Goal: Navigation & Orientation: Find specific page/section

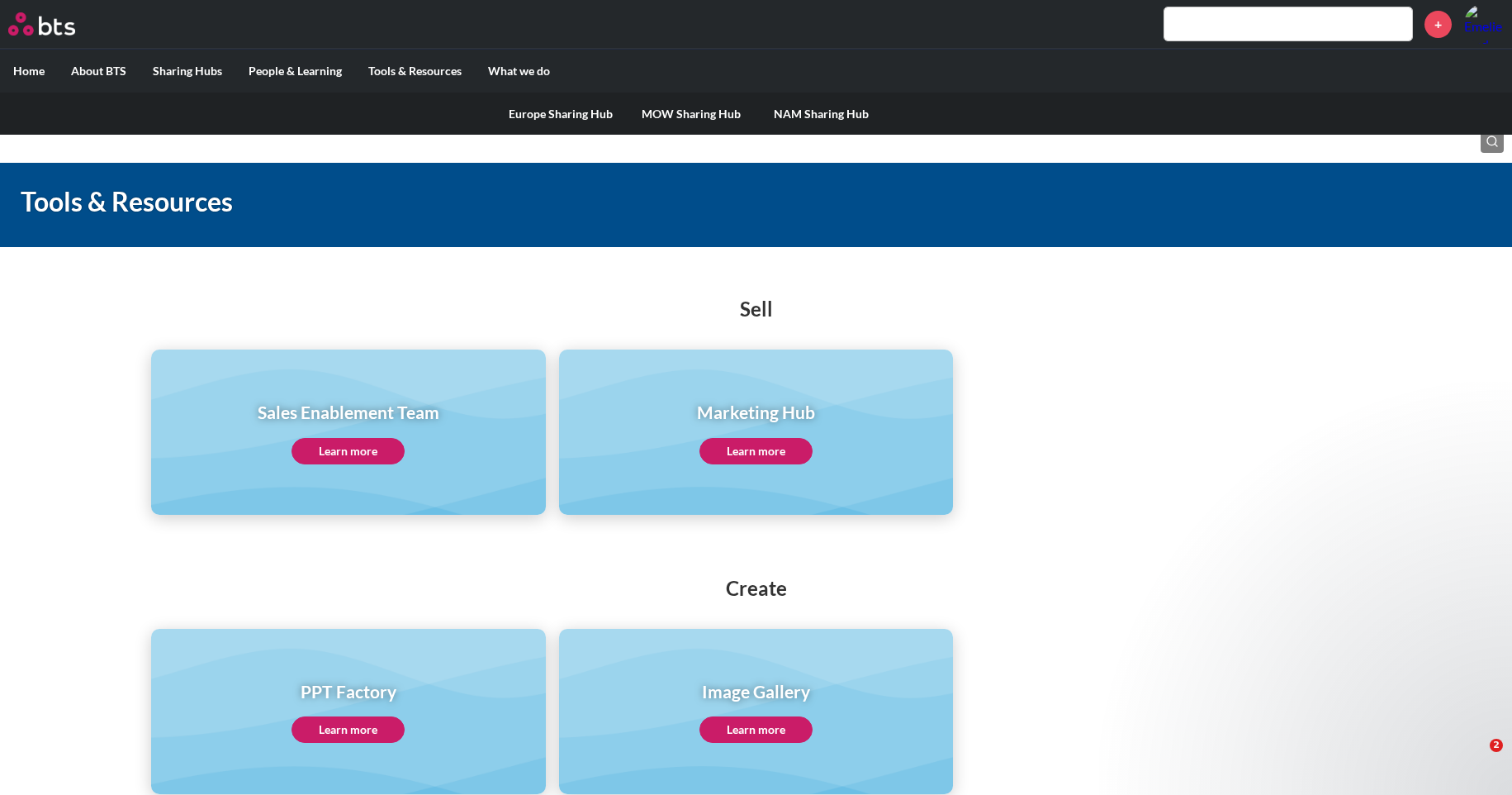
click at [573, 119] on link "Europe Sharing Hub" at bounding box center [560, 115] width 130 height 43
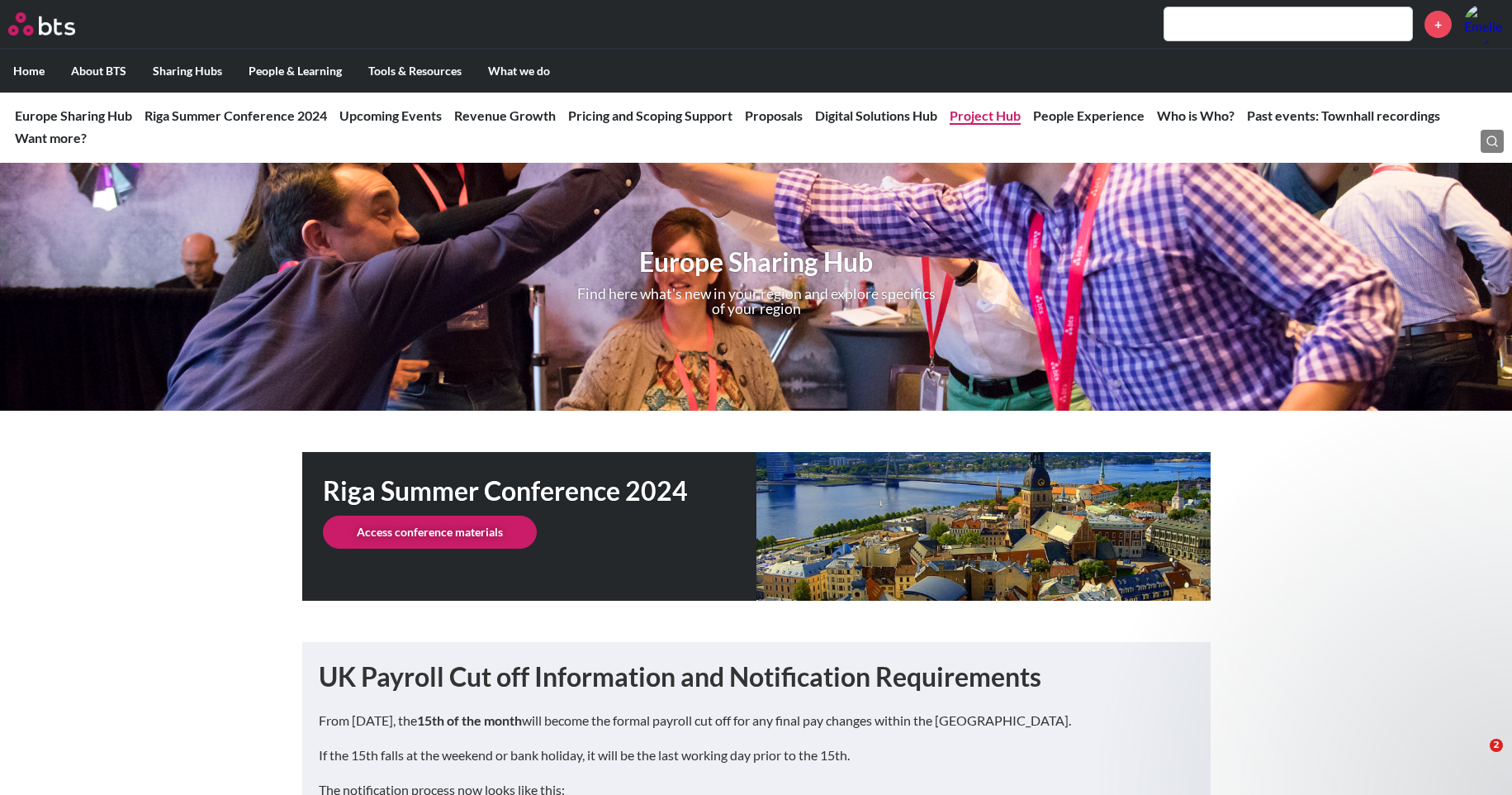
click at [998, 112] on link "Project Hub" at bounding box center [985, 115] width 71 height 16
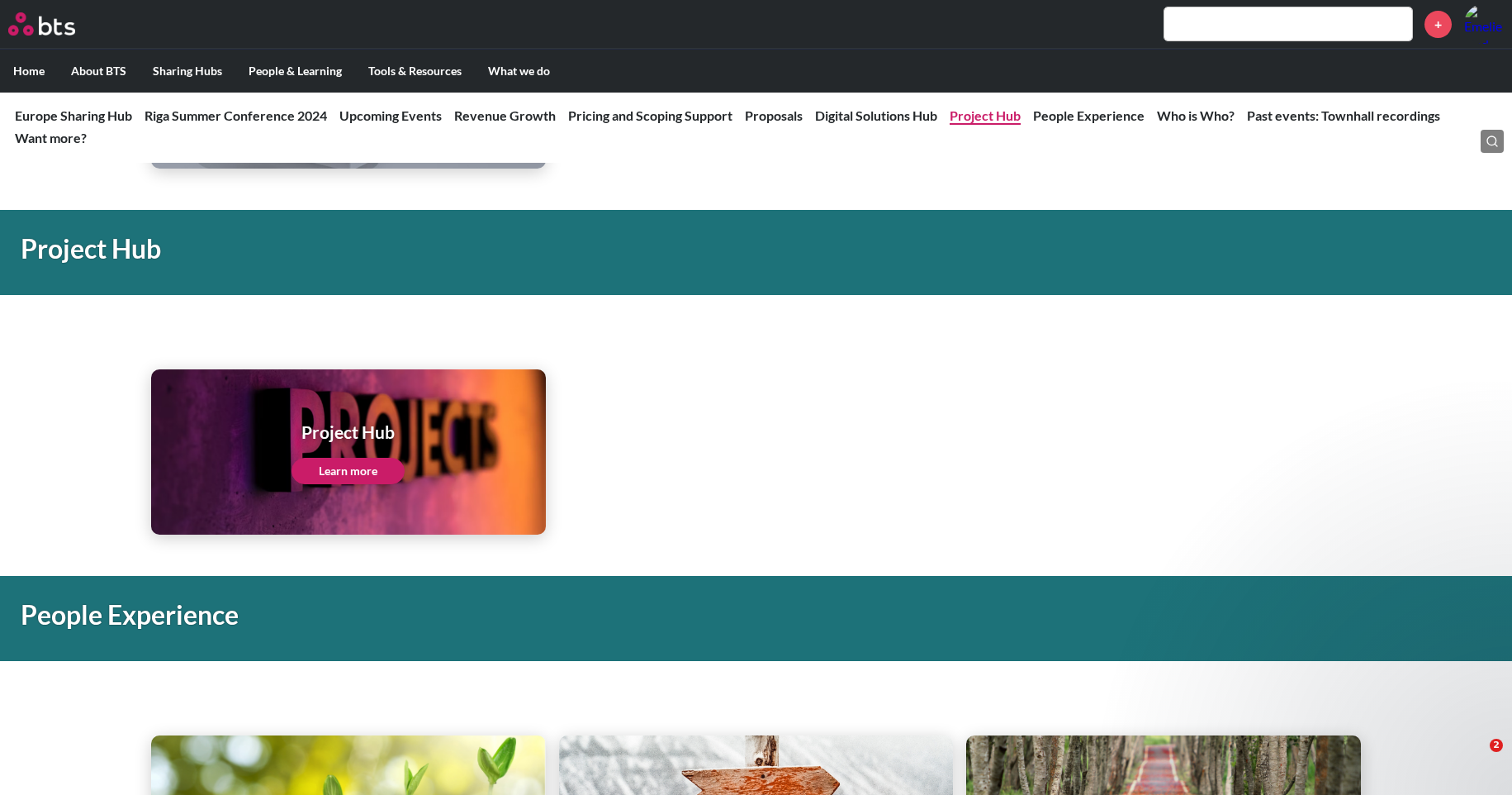
scroll to position [3178, 0]
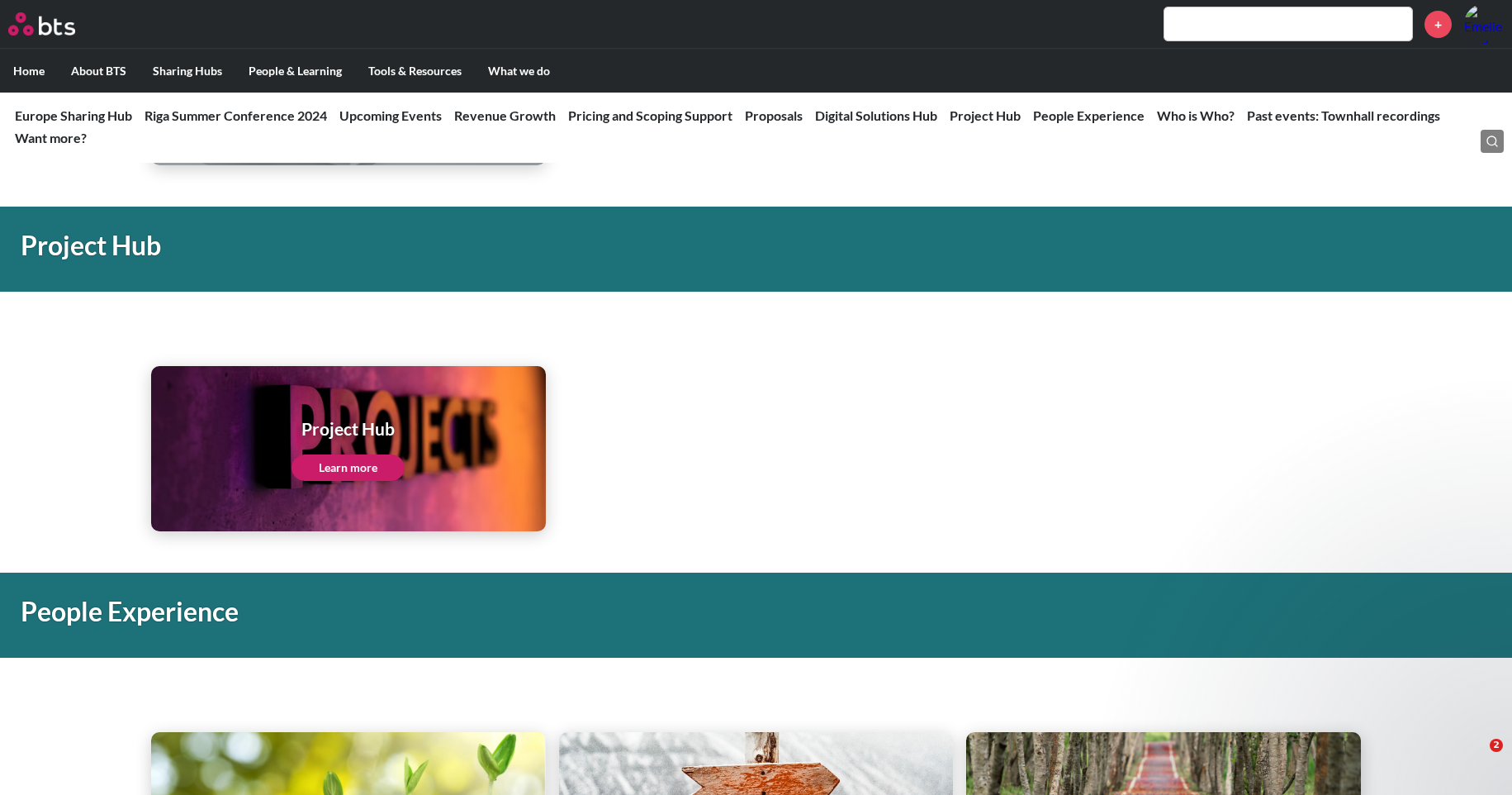
click at [328, 470] on link "Learn more" at bounding box center [348, 468] width 113 height 26
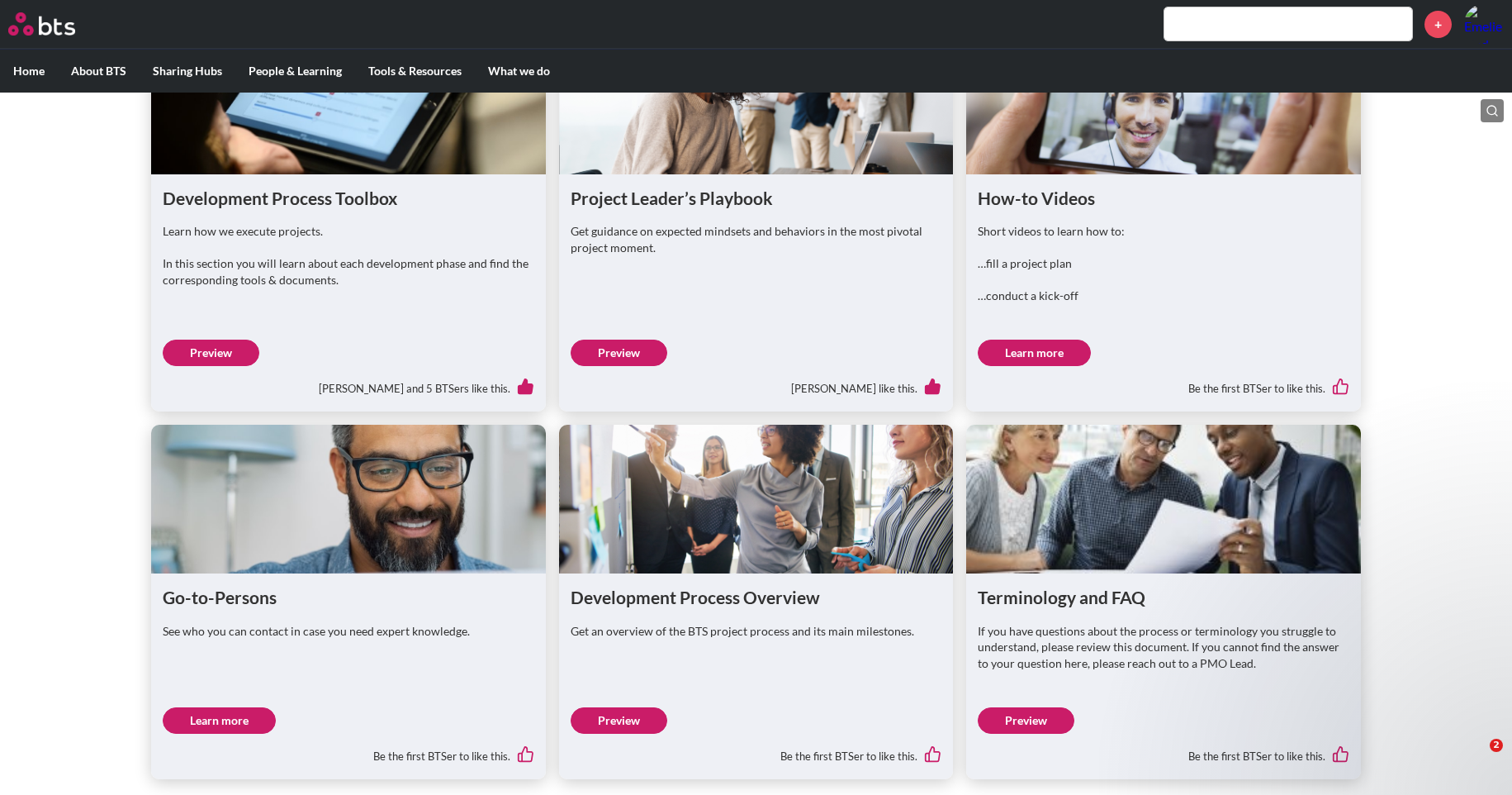
scroll to position [1043, 0]
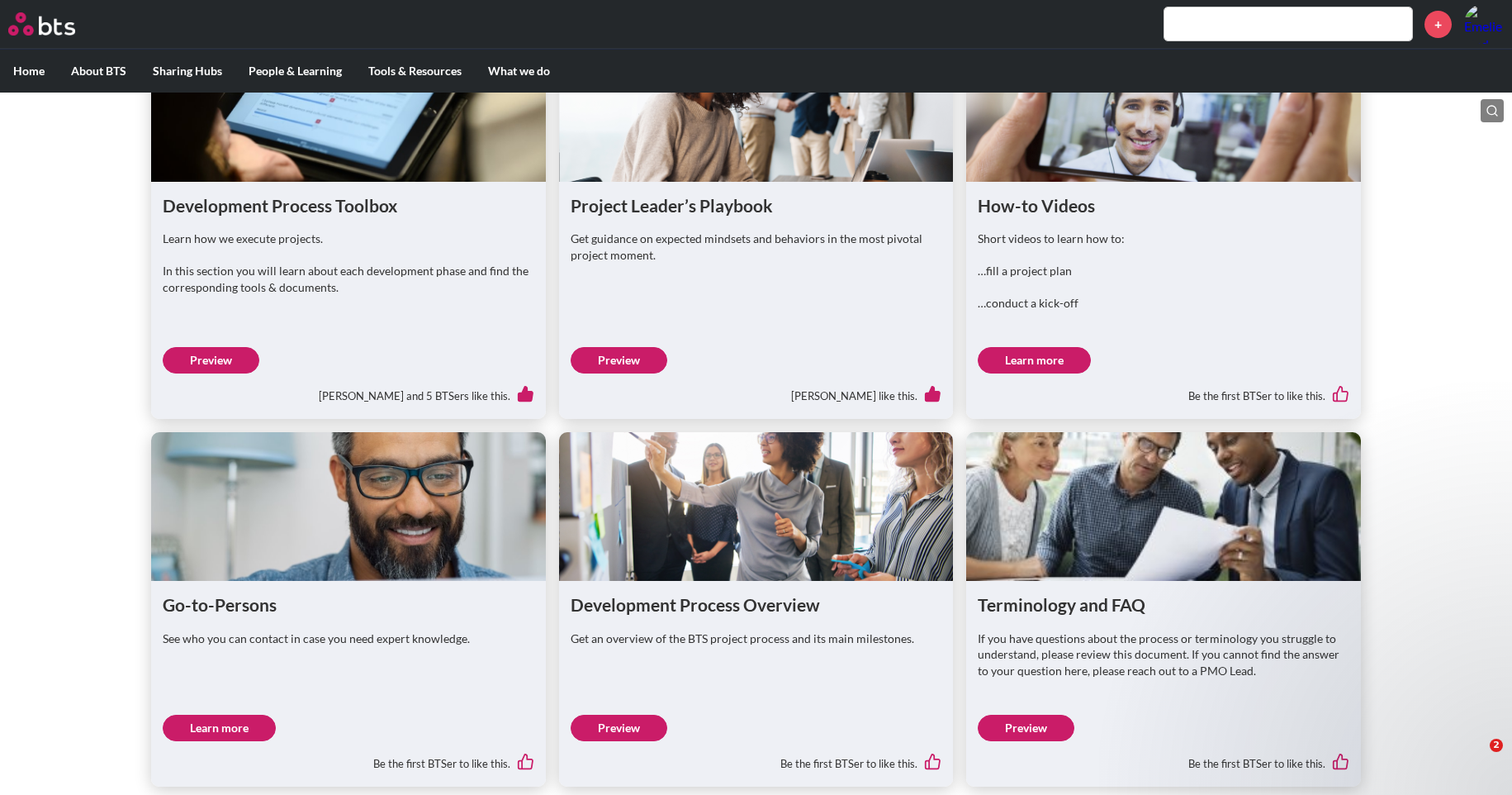
click at [198, 373] on link "Preview" at bounding box center [211, 360] width 96 height 26
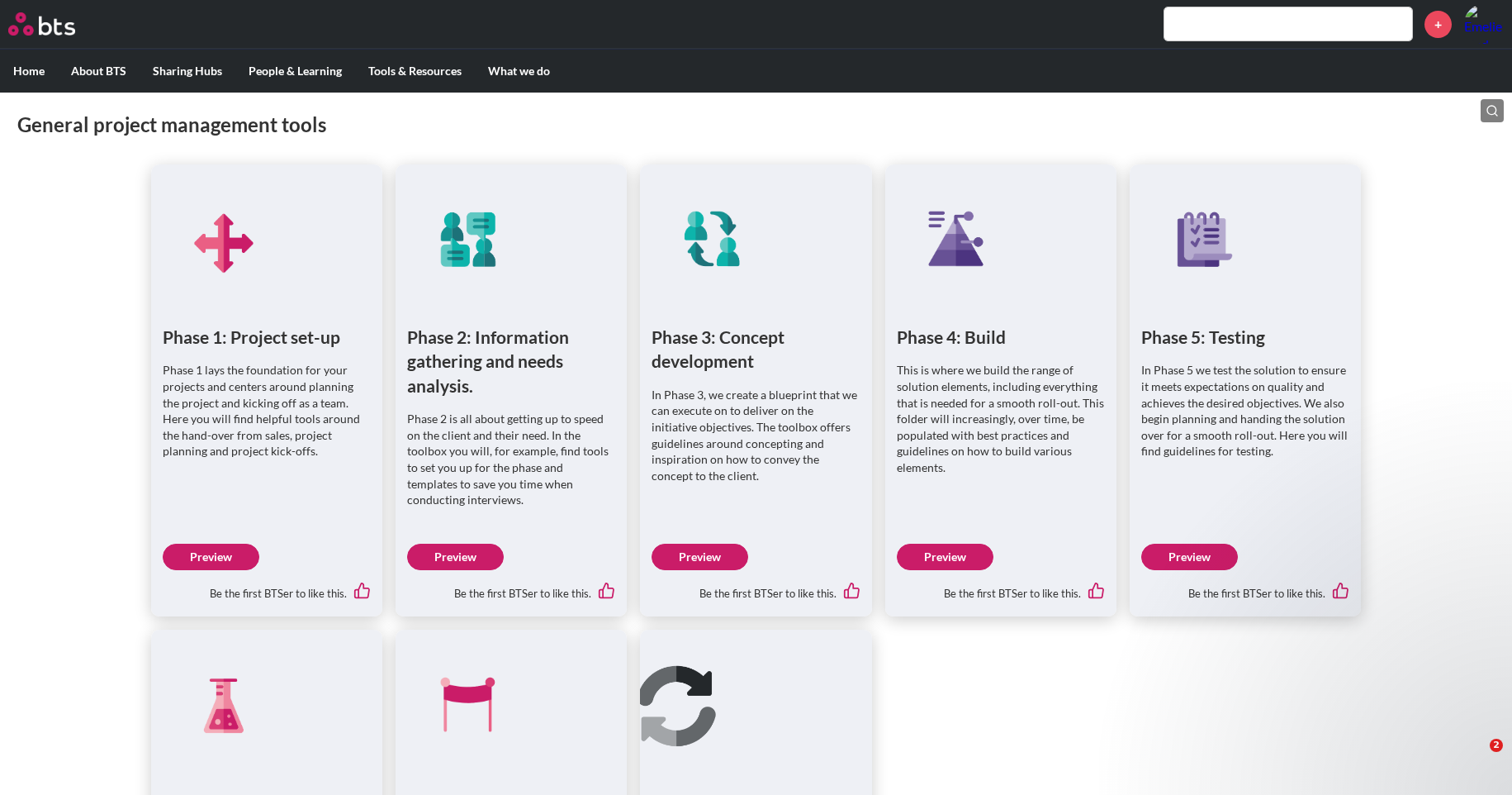
scroll to position [798, 0]
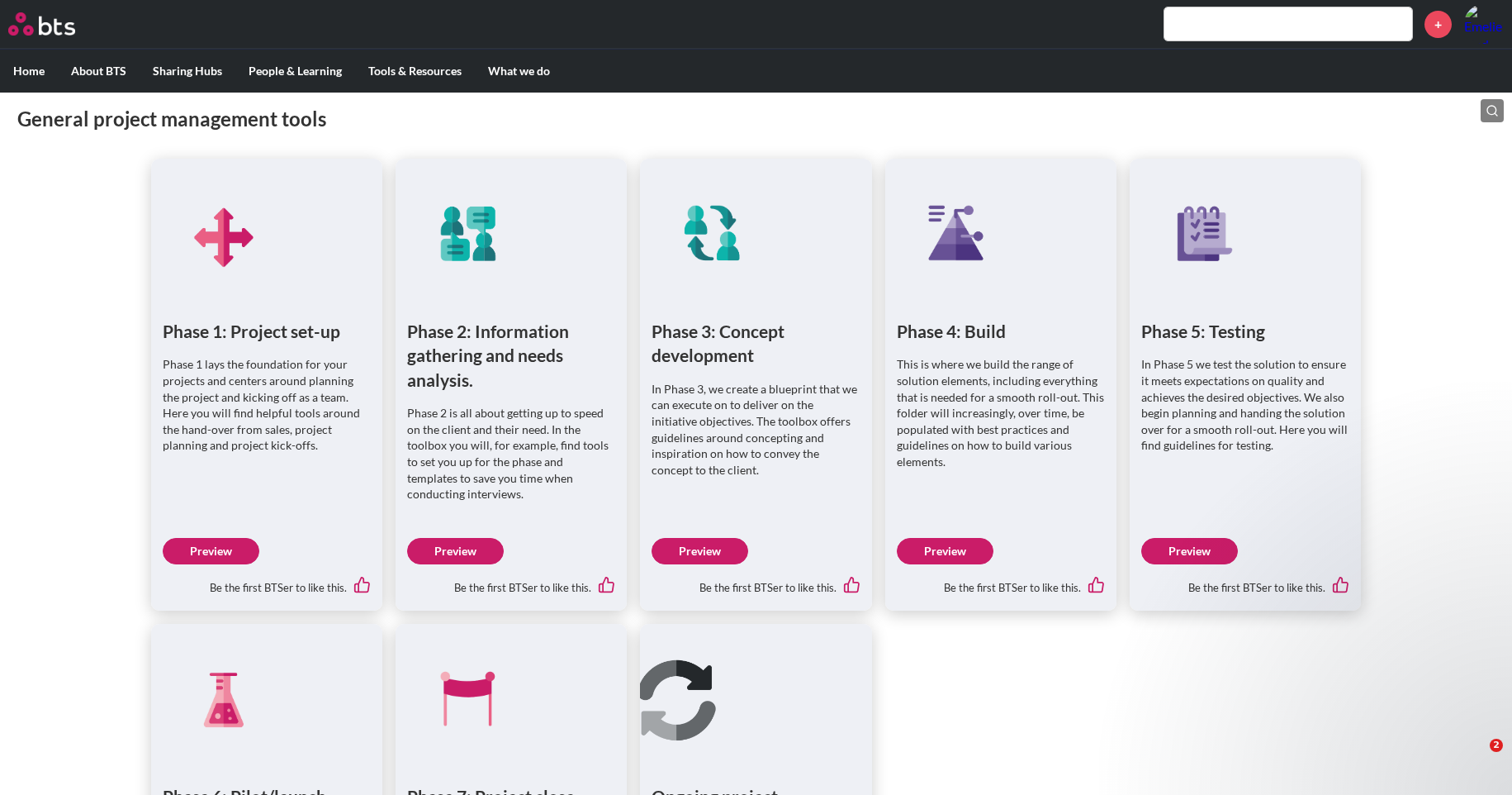
click at [213, 555] on link "Preview" at bounding box center [211, 551] width 96 height 26
